Goal: Information Seeking & Learning: Find specific fact

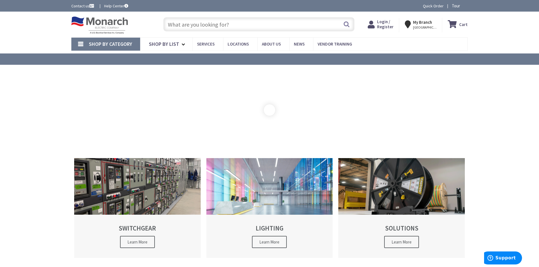
click at [175, 25] on input "text" at bounding box center [258, 24] width 191 height 14
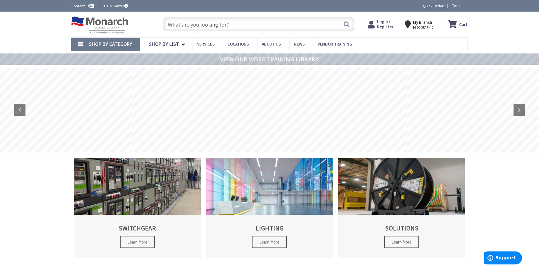
paste input "Thomas and Betts (Homac) Blackburn® Straight Splice, Aluminum, 500 to 600 kcmil…"
type input "Thomas and Betts (Homac) Blackburn® Straight Splice, Aluminum, 500 to 600 kcmil…"
click at [345, 24] on button "Search" at bounding box center [346, 24] width 7 height 13
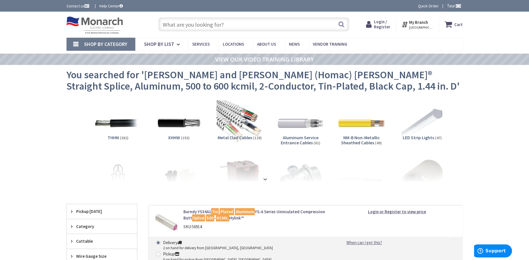
click at [232, 25] on input "text" at bounding box center [253, 24] width 191 height 14
paste input "Burndy YRB36U34"
type input "Burndy YRB36U34"
click at [343, 24] on button "Search" at bounding box center [341, 24] width 7 height 13
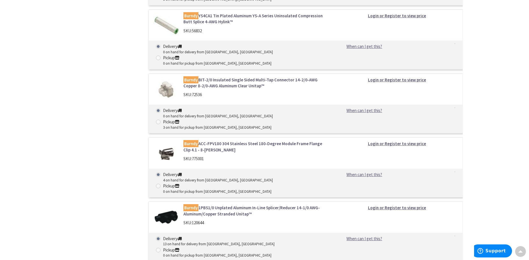
scroll to position [9203, 0]
